Goal: Find contact information: Find contact information

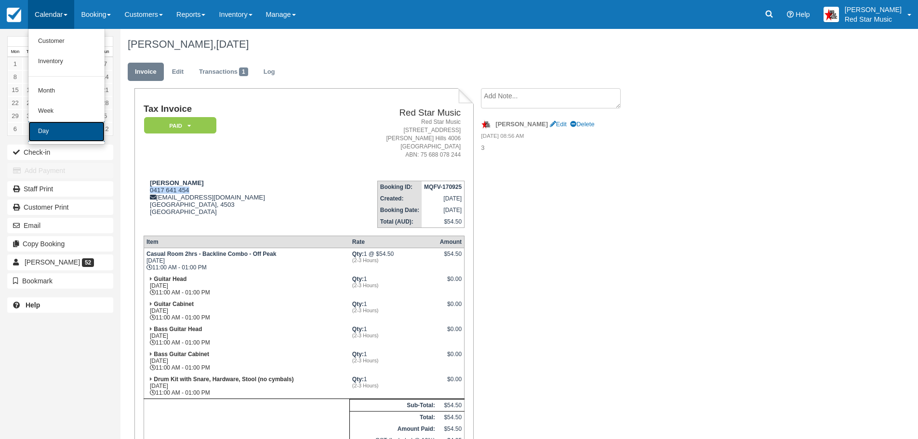
click at [58, 122] on link "Day" at bounding box center [66, 131] width 76 height 20
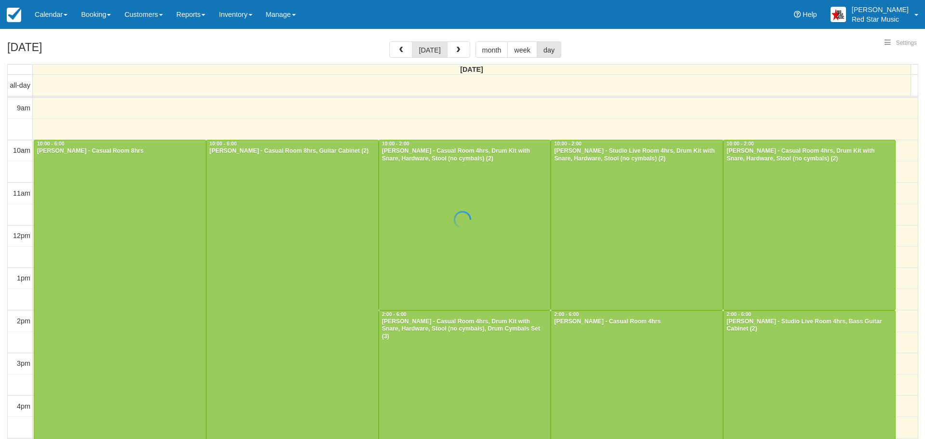
select select
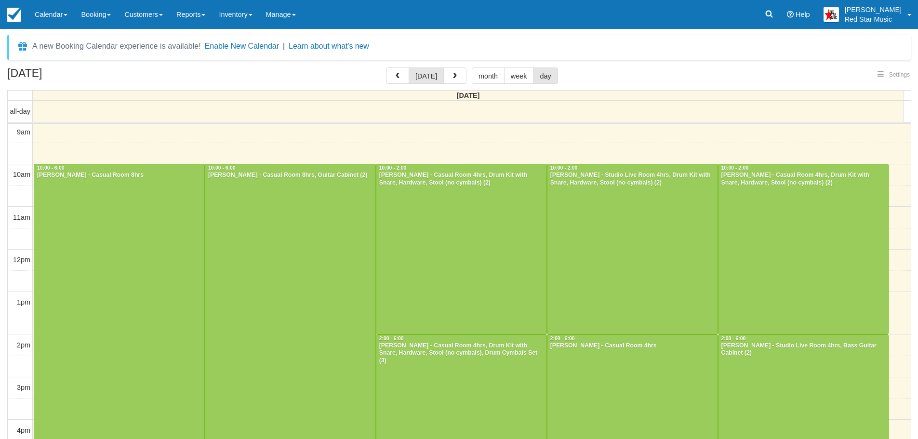
select select
click at [452, 384] on div at bounding box center [461, 419] width 170 height 169
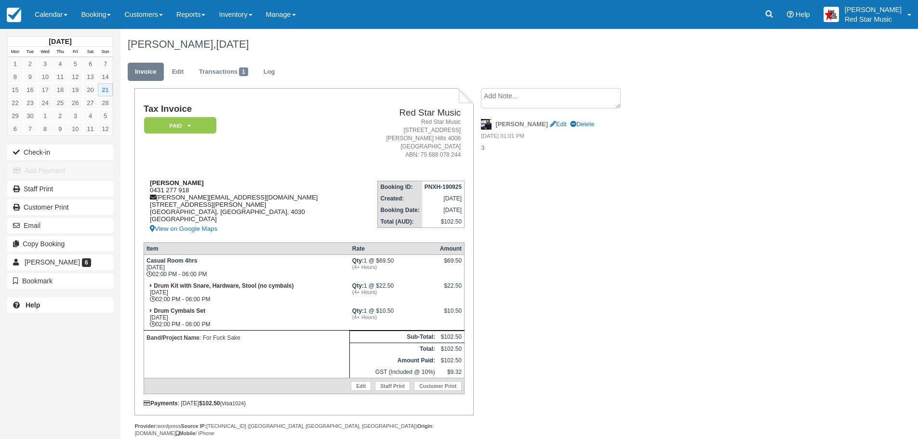
click at [158, 189] on div "[PERSON_NAME] 0431 277 918 [PERSON_NAME][EMAIL_ADDRESS][DOMAIN_NAME] [STREET_AD…" at bounding box center [251, 206] width 214 height 55
copy div "0431 277 918"
